Goal: Task Accomplishment & Management: Use online tool/utility

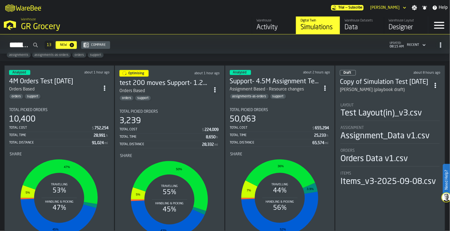
scroll to position [452, 0]
click at [386, 83] on h3 "Copy of Simulation Test [DATE]" at bounding box center [385, 82] width 91 height 9
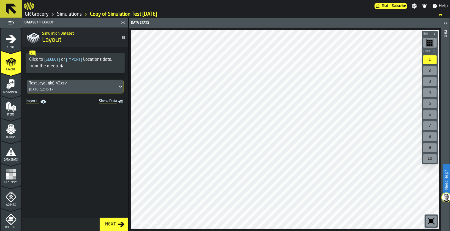
click at [79, 84] on div "Test Layout(in)_v3.csv" at bounding box center [72, 83] width 87 height 4
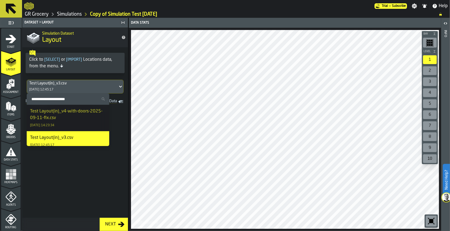
click at [36, 15] on link "GR Grocery" at bounding box center [37, 14] width 24 height 6
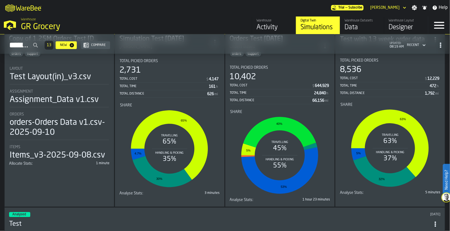
scroll to position [835, 0]
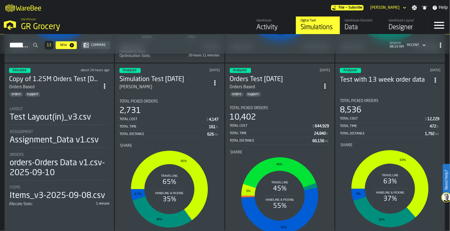
click at [372, 99] on span "Total Picked Orders" at bounding box center [359, 101] width 39 height 4
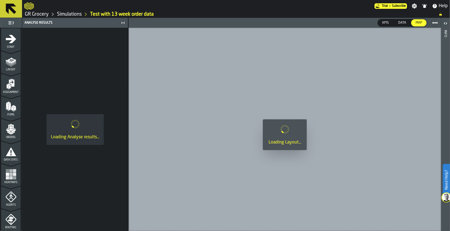
click at [8, 39] on icon "menu Start" at bounding box center [11, 39] width 10 height 8
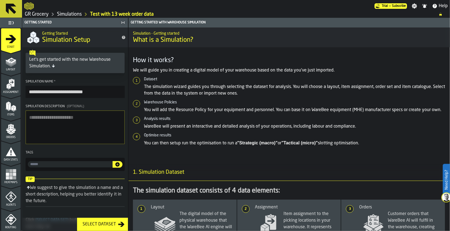
click at [13, 62] on icon "menu Layout" at bounding box center [11, 61] width 11 height 11
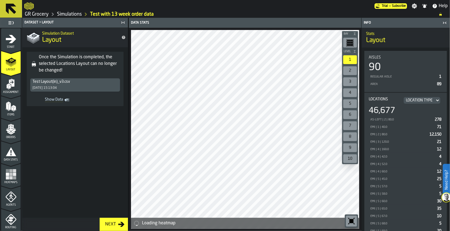
click at [76, 87] on div "Test Layout(in)_v3.csv [DATE] 15:13:04" at bounding box center [75, 85] width 90 height 13
click at [30, 13] on link "GR Grocery" at bounding box center [37, 14] width 24 height 6
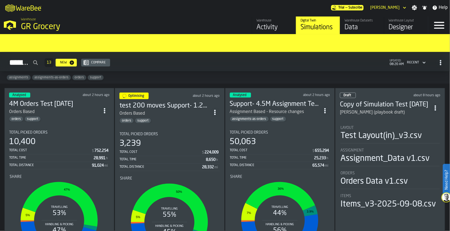
scroll to position [421, 0]
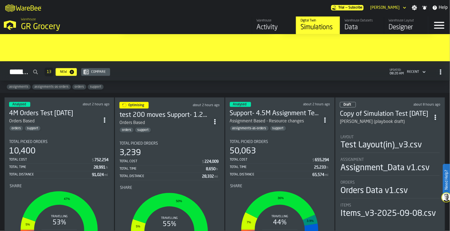
click at [390, 135] on div "Layout" at bounding box center [390, 137] width 99 height 4
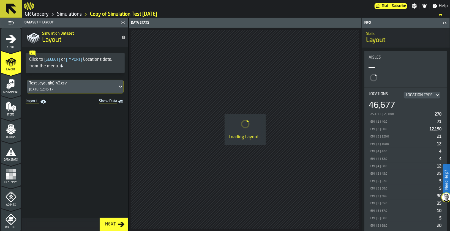
click at [0, 0] on icon "Show Data" at bounding box center [0, 0] width 0 height 0
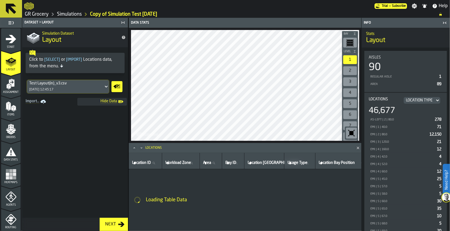
click at [104, 86] on icon at bounding box center [107, 86] width 6 height 7
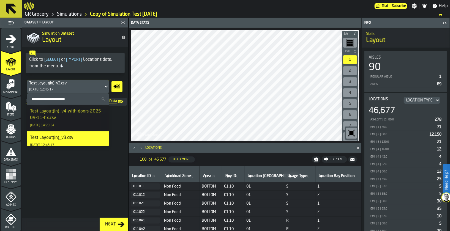
click at [118, 87] on icon "Show Data" at bounding box center [117, 86] width 9 height 11
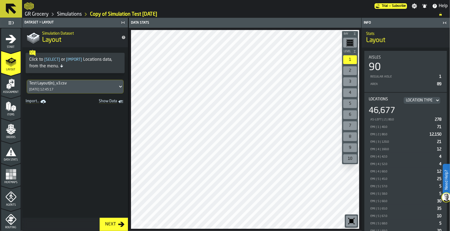
click at [118, 85] on icon at bounding box center [121, 86] width 6 height 7
